Goal: Navigation & Orientation: Find specific page/section

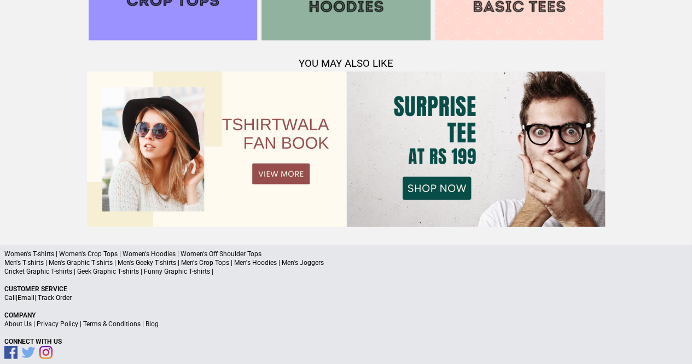
scroll to position [1170, 0]
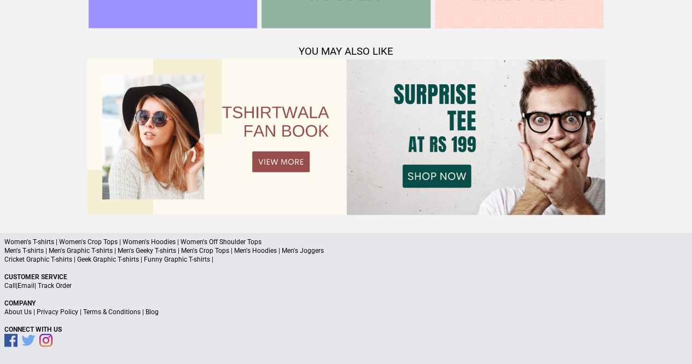
click at [376, 115] on img at bounding box center [476, 137] width 258 height 155
click at [439, 175] on img at bounding box center [476, 137] width 258 height 155
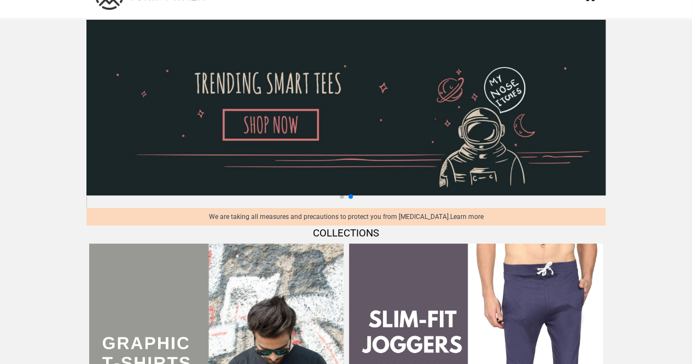
scroll to position [0, 0]
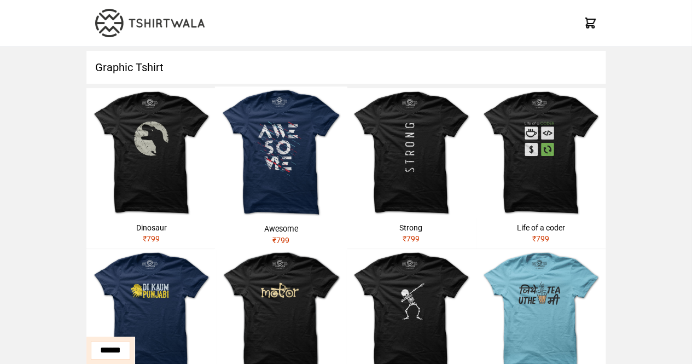
scroll to position [1, 0]
